Goal: Transaction & Acquisition: Obtain resource

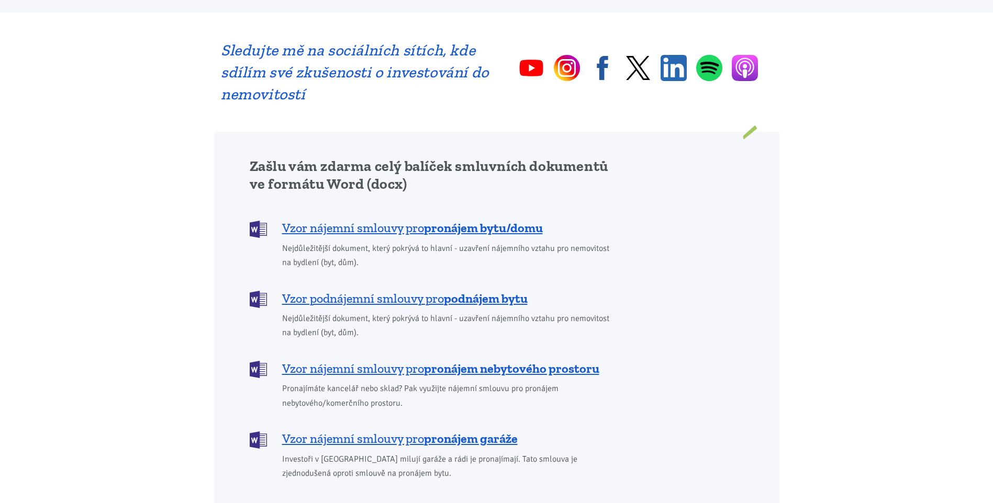
scroll to position [733, 0]
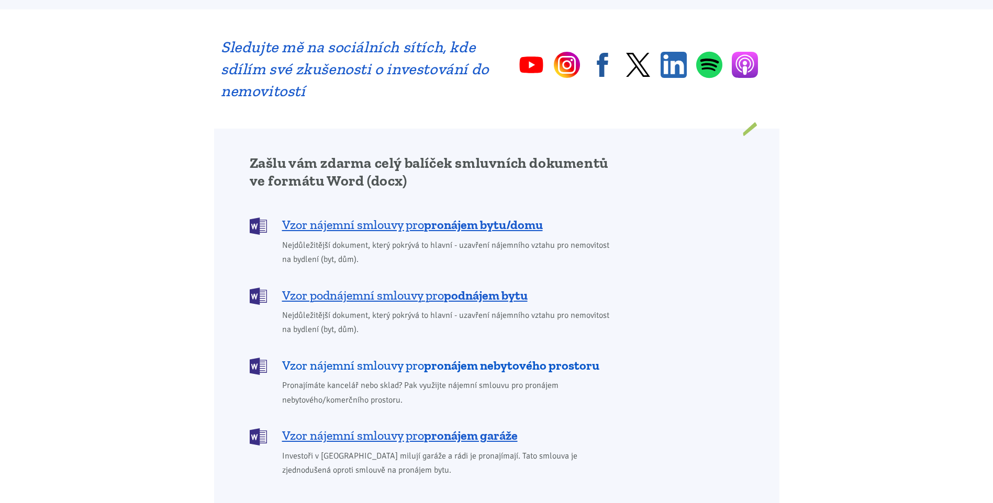
click at [373, 357] on span "Vzor nájemní smlouvy pro pronájem nebytového prostoru" at bounding box center [440, 365] width 317 height 17
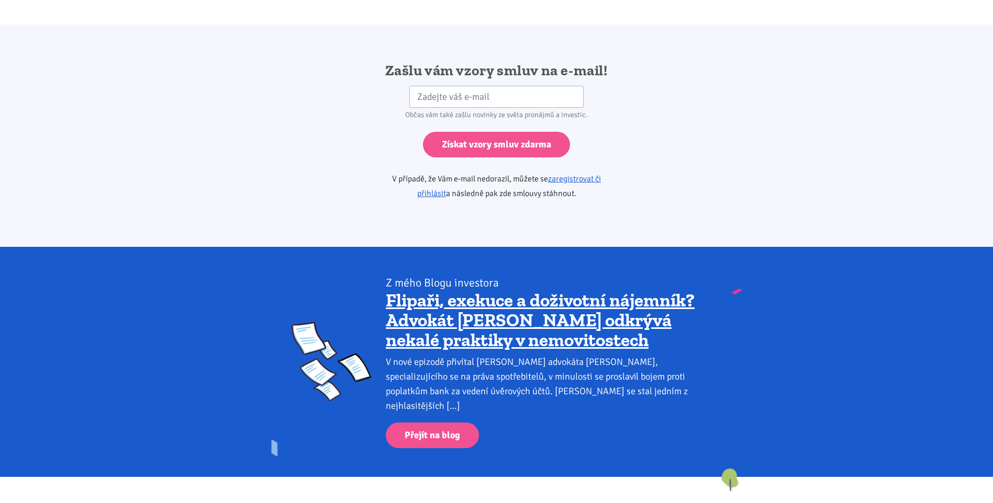
scroll to position [1748, 0]
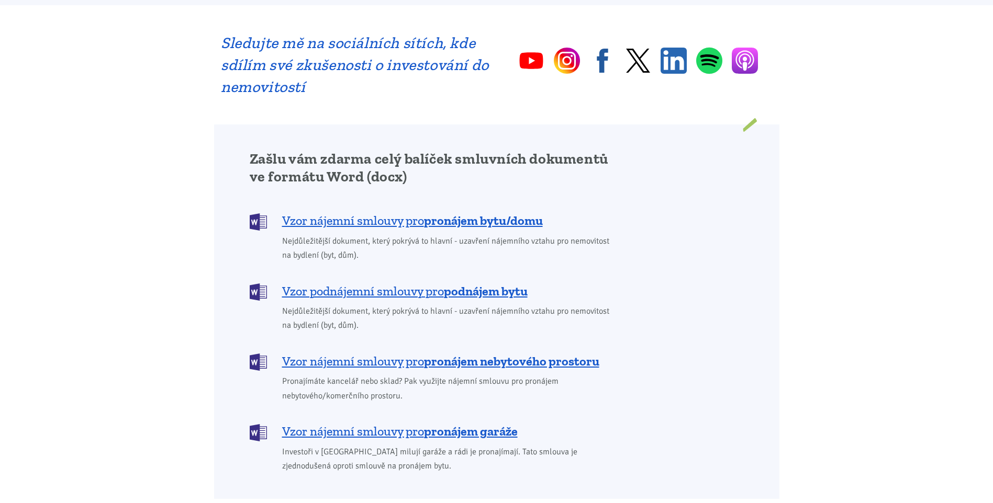
scroll to position [733, 0]
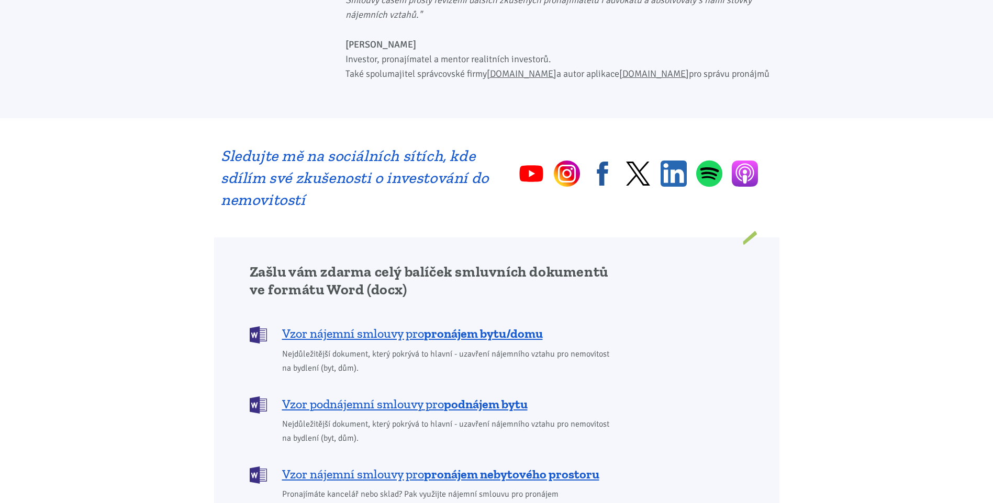
scroll to position [628, 0]
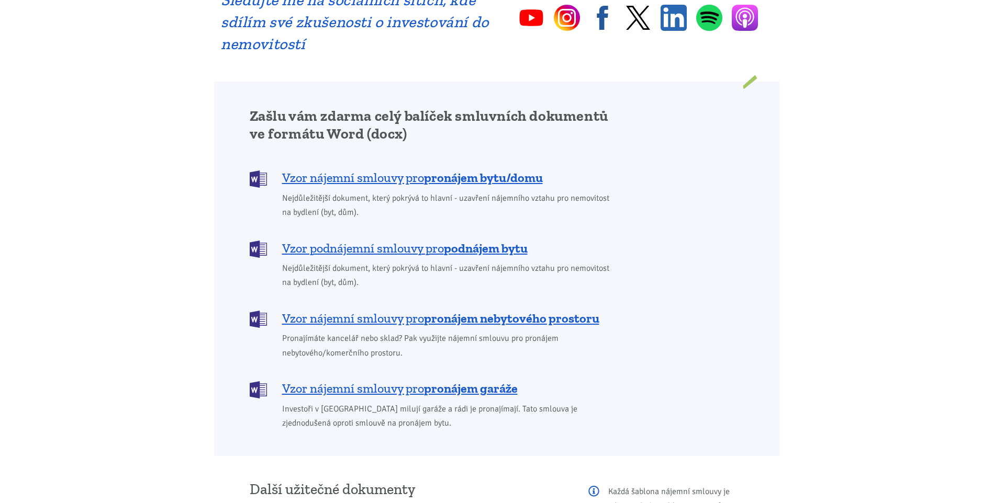
scroll to position [785, 0]
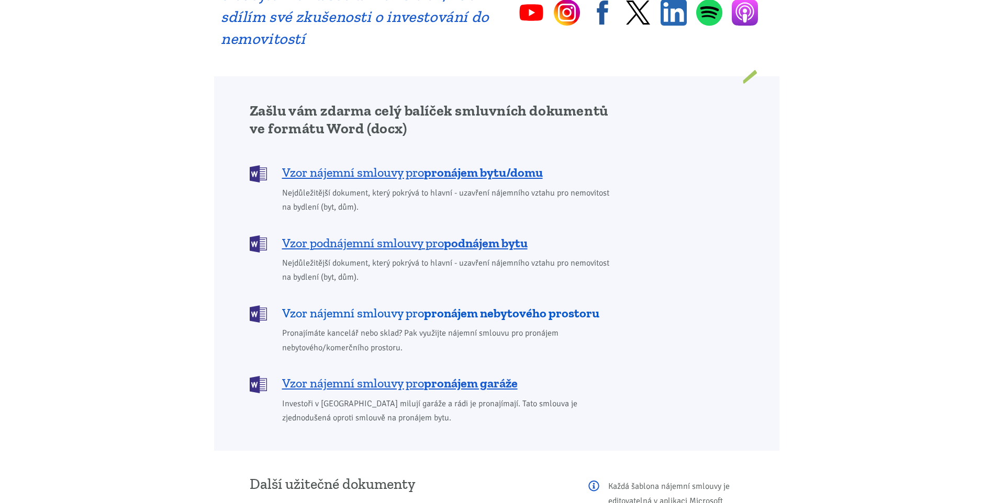
click at [344, 305] on span "Vzor nájemní smlouvy pro pronájem nebytového prostoru" at bounding box center [440, 313] width 317 height 17
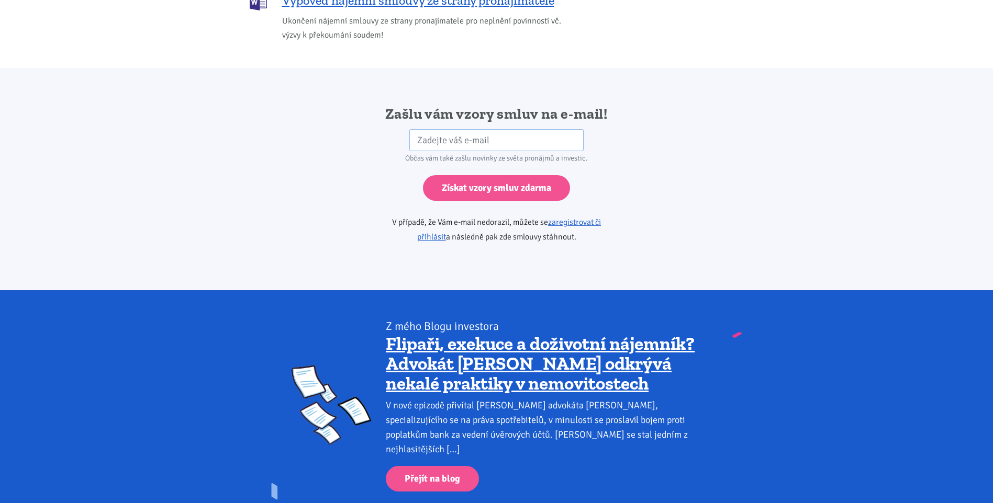
scroll to position [1748, 0]
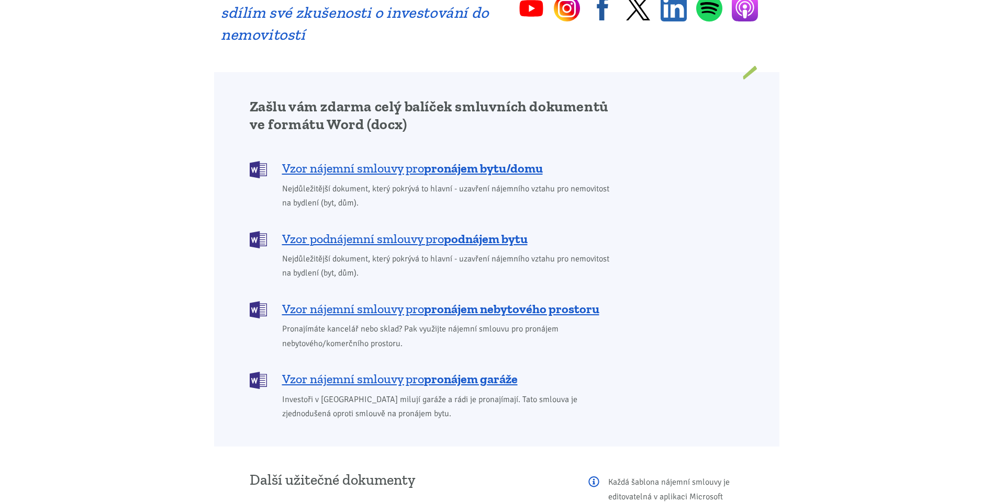
scroll to position [785, 0]
